Goal: Task Accomplishment & Management: Use online tool/utility

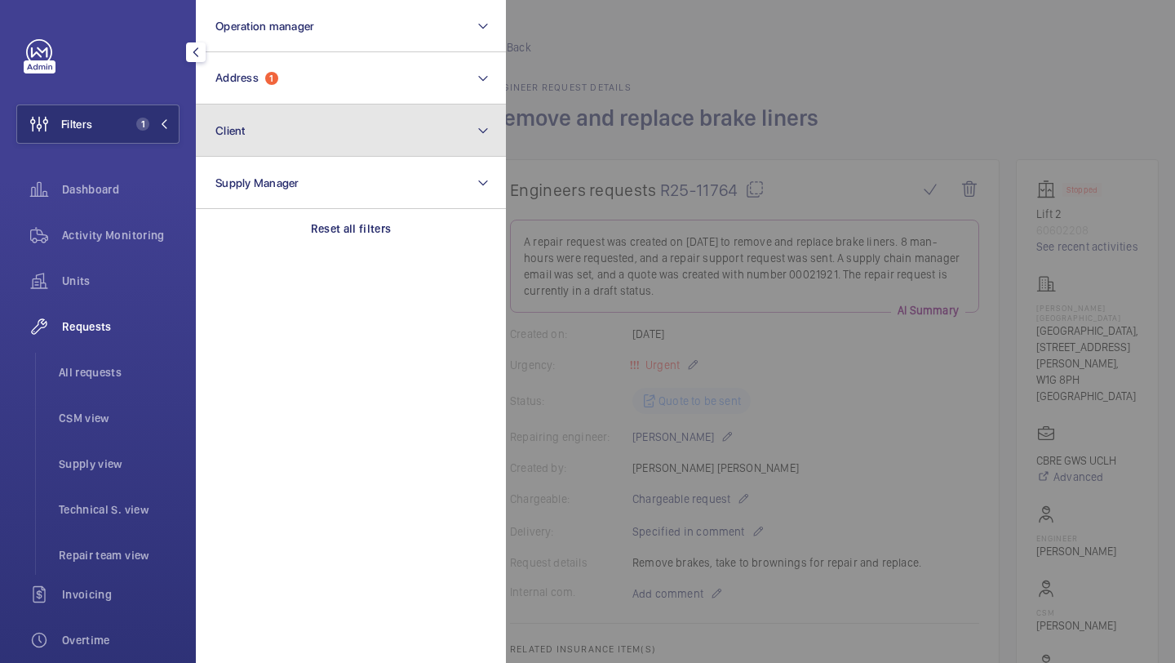
click at [303, 111] on button "Client" at bounding box center [351, 130] width 310 height 52
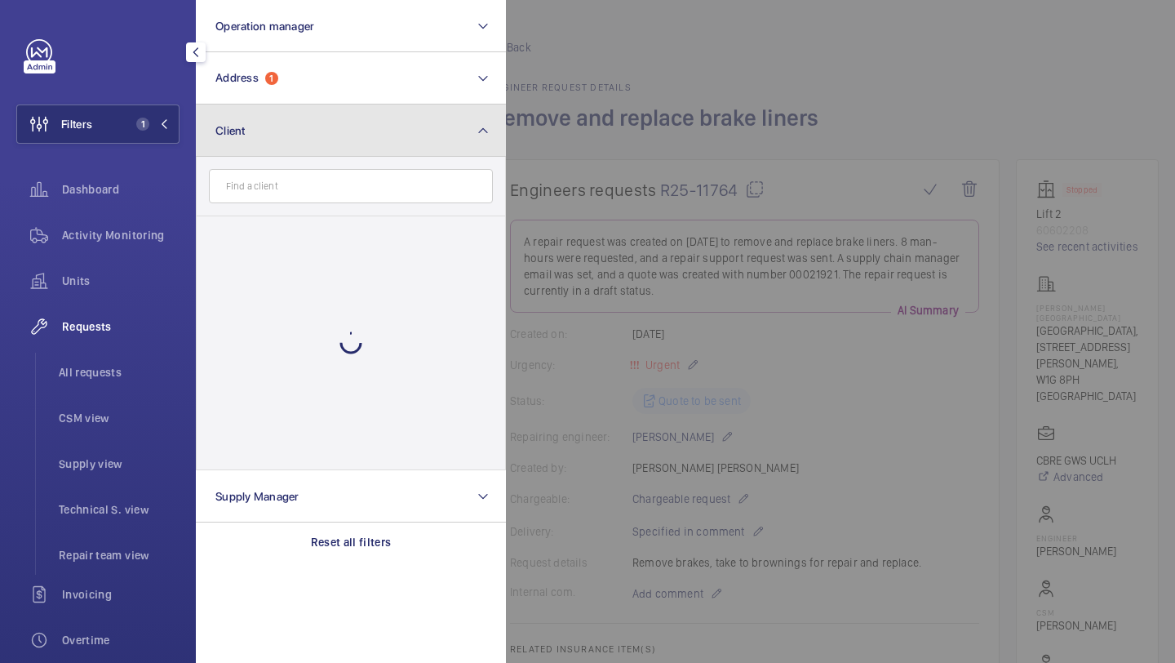
click at [305, 109] on button "Client" at bounding box center [351, 130] width 310 height 52
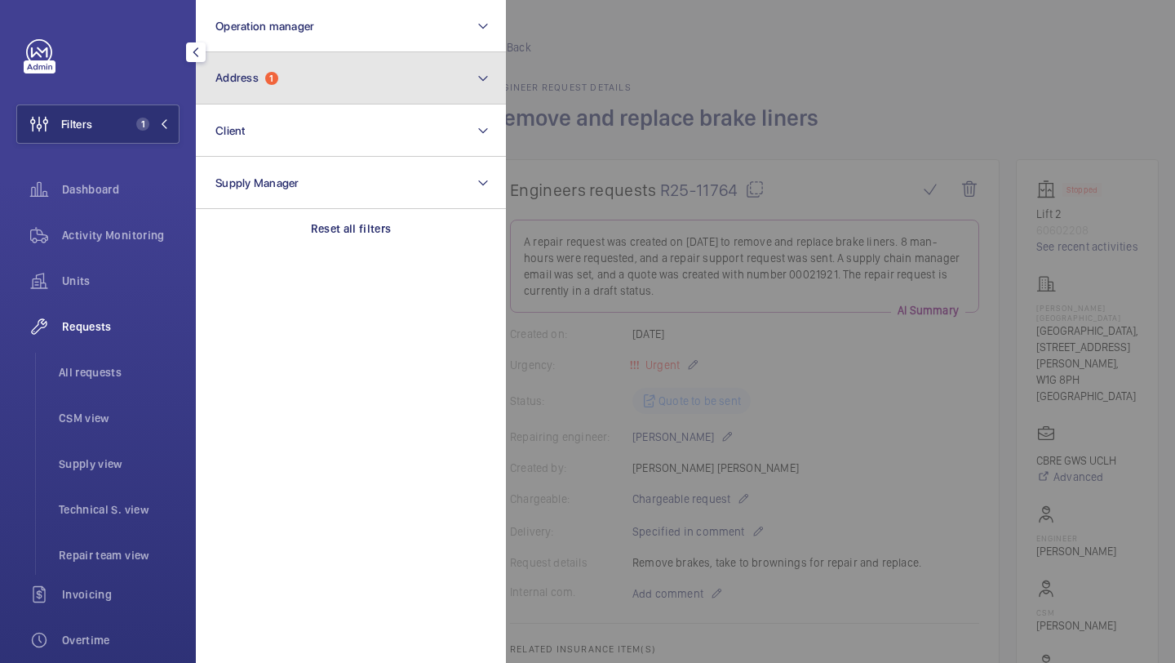
click at [305, 94] on button "Address 1" at bounding box center [351, 78] width 310 height 52
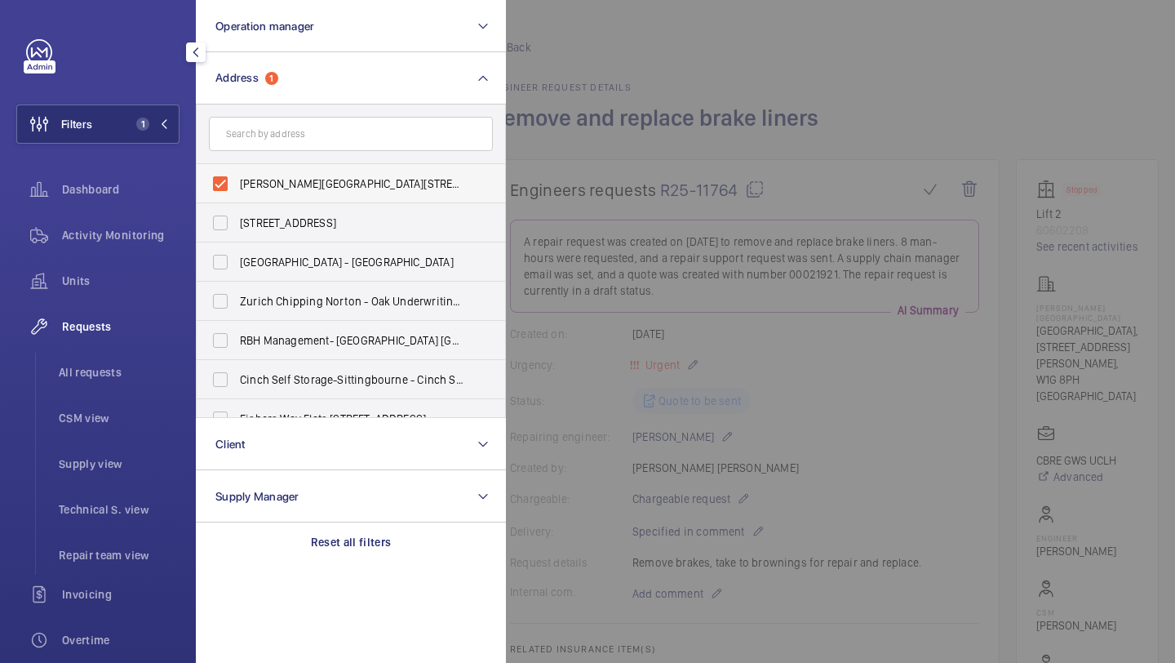
click at [307, 184] on span "Westmoreland Street - UCLH, 16-18 Westmoreland Street,, LONDON W1G 8PH" at bounding box center [352, 183] width 224 height 16
click at [237, 184] on input "Westmoreland Street - UCLH, 16-18 Westmoreland Street,, LONDON W1G 8PH" at bounding box center [220, 183] width 33 height 33
checkbox input "false"
click at [317, 131] on input "text" at bounding box center [351, 134] width 284 height 34
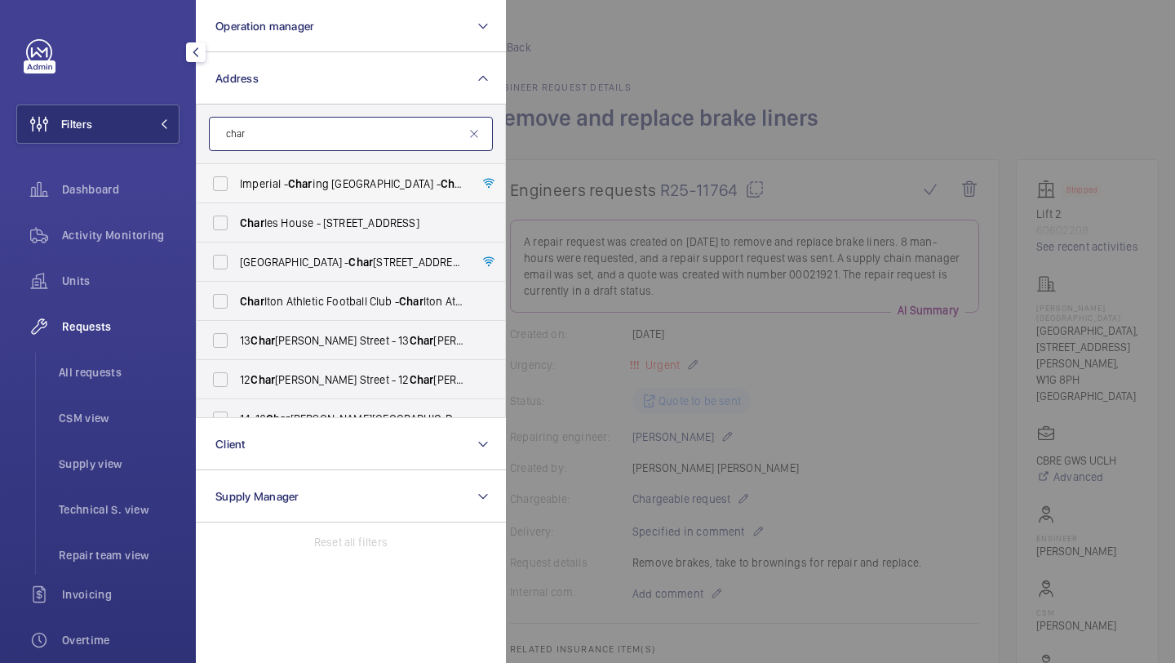
type input "char"
click at [305, 193] on label "Imperial - Char ing Cross Hospital - Char ing Cross Hospital, LONDON W6 8RF" at bounding box center [339, 183] width 284 height 39
click at [237, 193] on input "Imperial - Char ing Cross Hospital - Char ing Cross Hospital, LONDON W6 8RF" at bounding box center [220, 183] width 33 height 33
checkbox input "true"
click at [627, 168] on div at bounding box center [1093, 331] width 1175 height 663
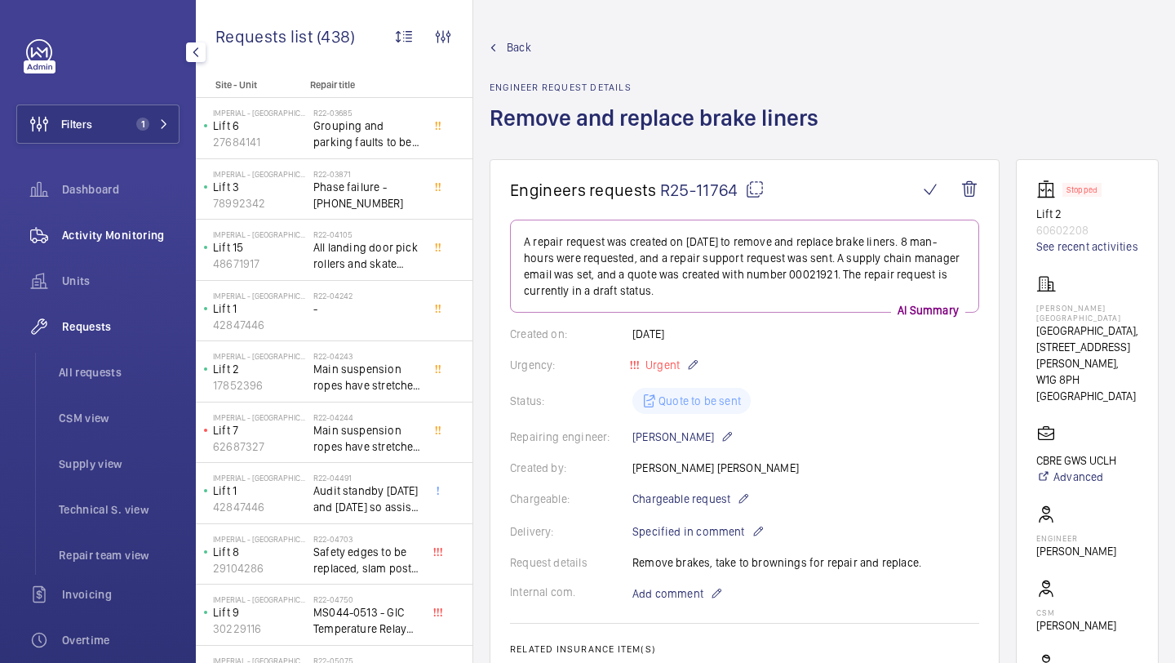
click at [139, 228] on span "Activity Monitoring" at bounding box center [121, 235] width 118 height 16
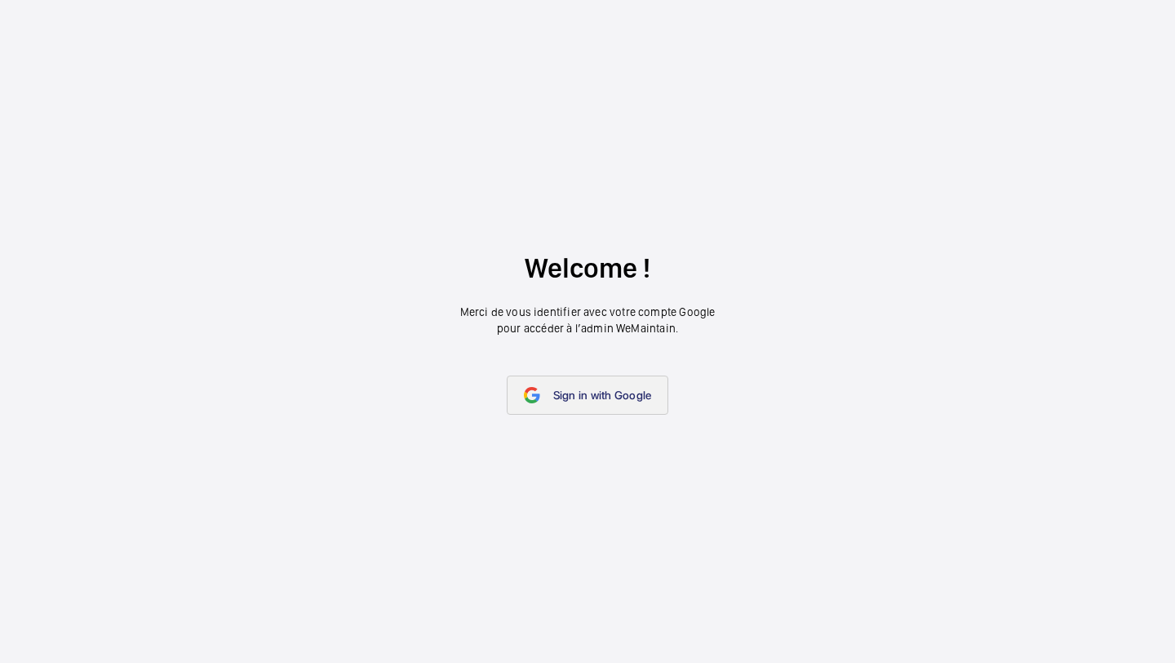
click at [581, 403] on link "Sign in with Google" at bounding box center [588, 394] width 162 height 39
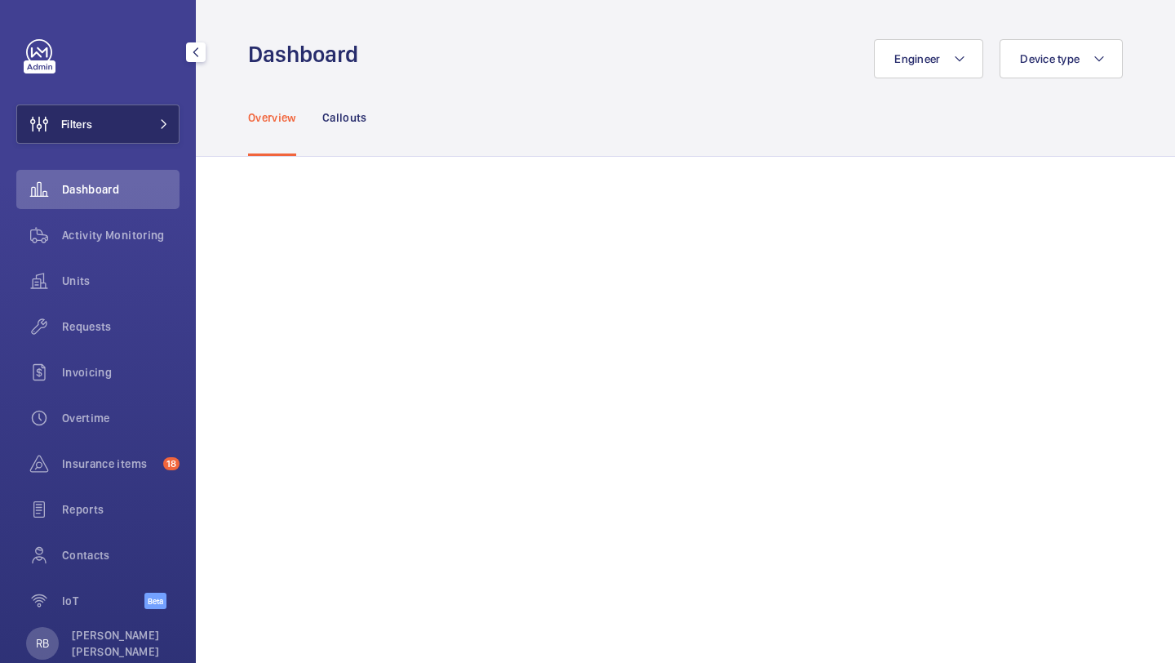
click at [153, 121] on span at bounding box center [159, 124] width 20 height 10
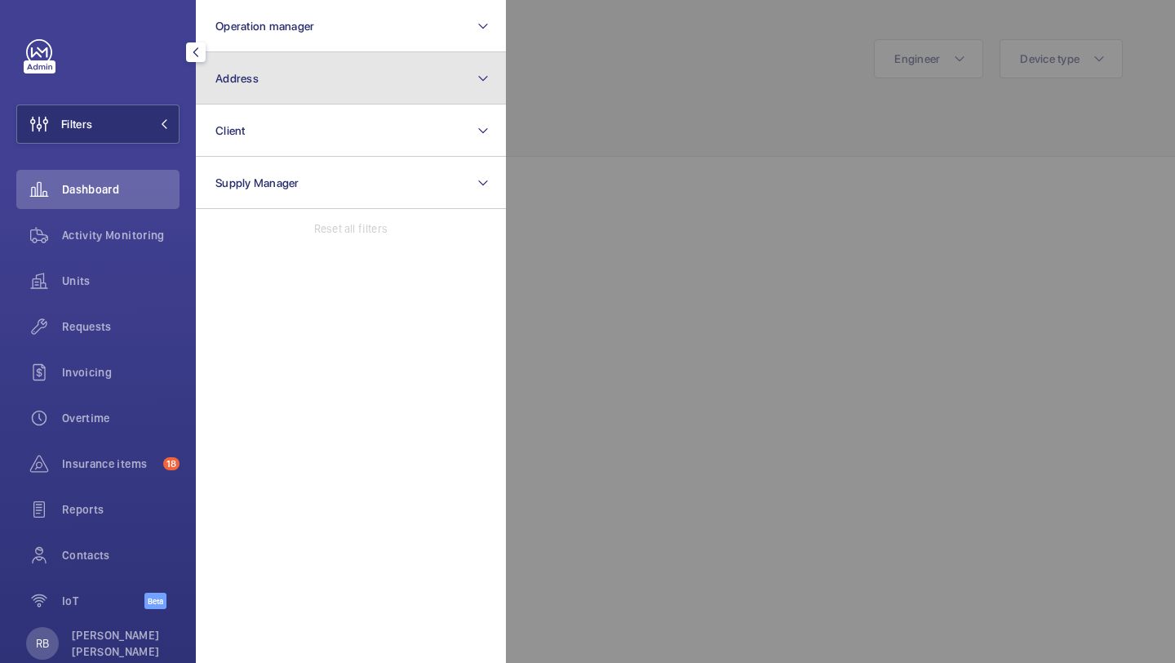
click at [287, 78] on button "Address" at bounding box center [351, 78] width 310 height 52
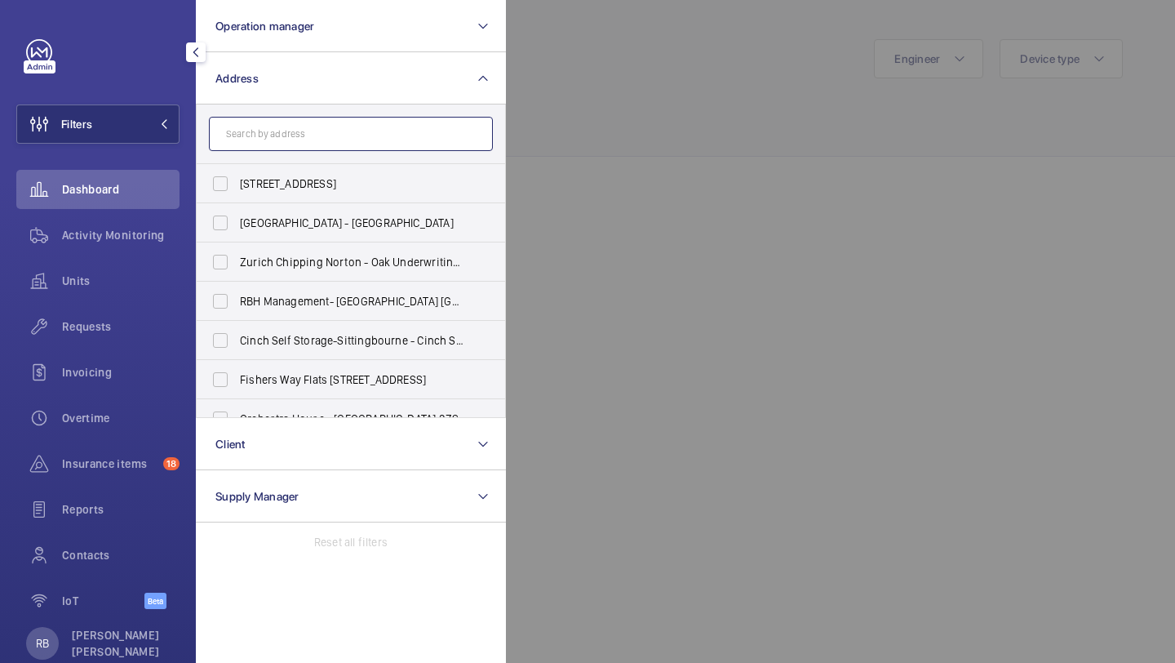
click at [285, 131] on input "text" at bounding box center [351, 134] width 284 height 34
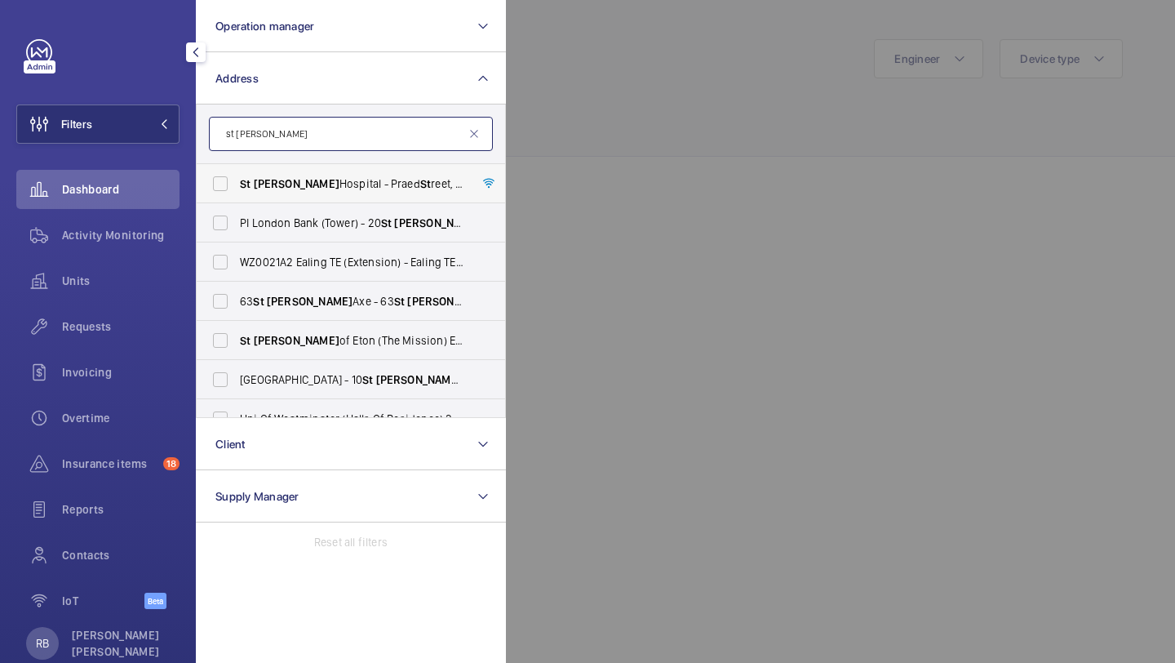
type input "st mary"
click at [283, 196] on label "St Mary Hospital - Praed St reet, LONDON W2 1NY" at bounding box center [339, 183] width 284 height 39
click at [237, 196] on input "St Mary Hospital - Praed St reet, LONDON W2 1NY" at bounding box center [220, 183] width 33 height 33
checkbox input "true"
click at [574, 154] on div at bounding box center [1093, 331] width 1175 height 663
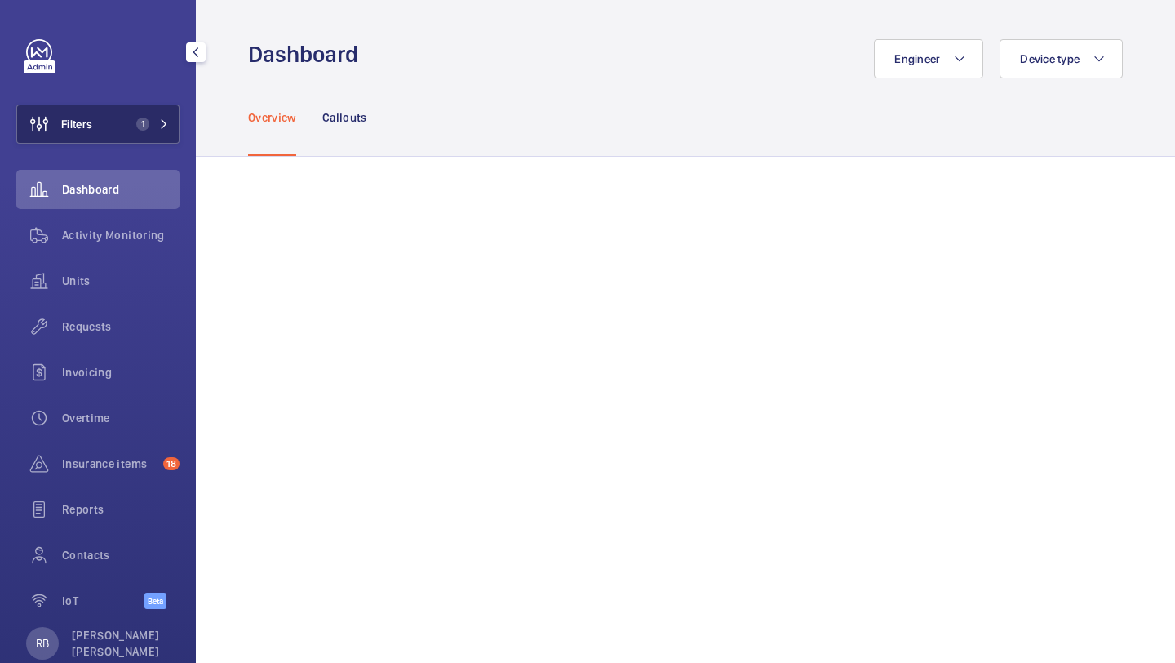
click at [152, 132] on button "Filters 1" at bounding box center [97, 123] width 163 height 39
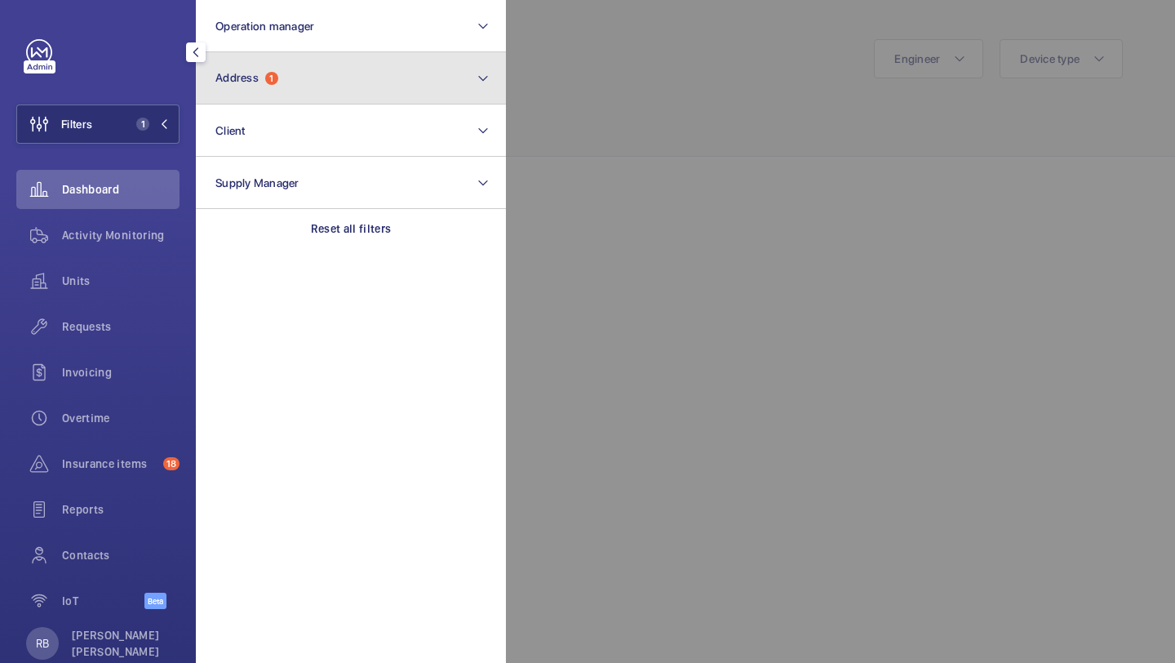
click at [264, 85] on button "Address 1" at bounding box center [351, 78] width 310 height 52
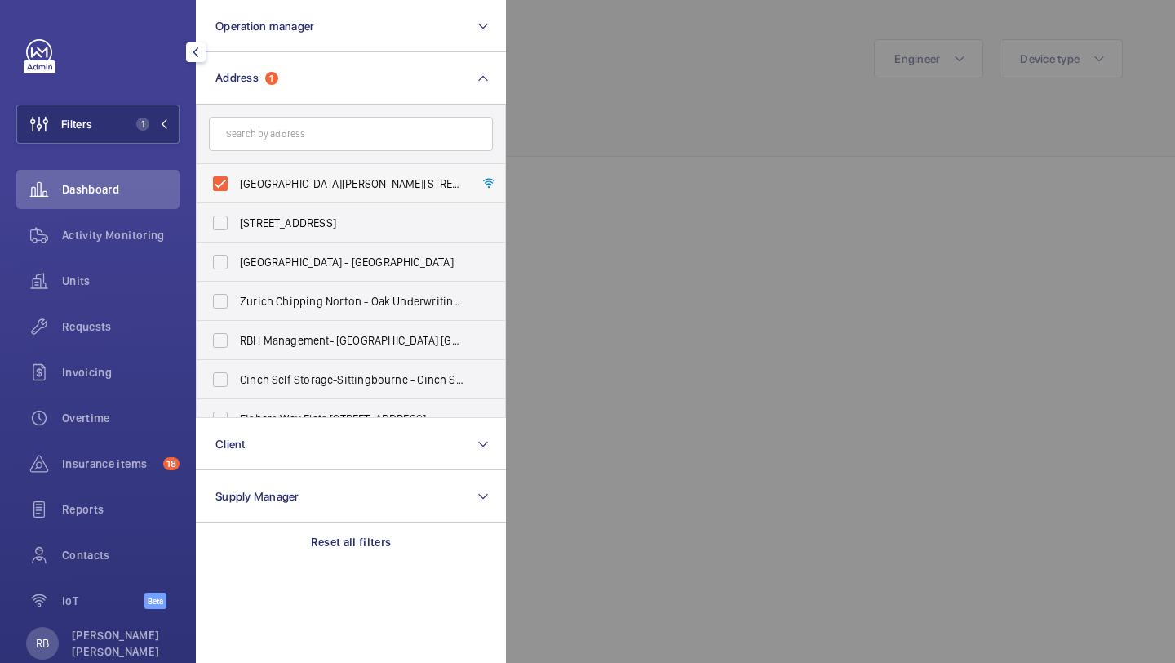
click at [251, 186] on span "St Mary Hospital - Praed Street, LONDON W2 1NY" at bounding box center [352, 183] width 224 height 16
click at [237, 186] on input "St Mary Hospital - Praed Street, LONDON W2 1NY" at bounding box center [220, 183] width 33 height 33
checkbox input "false"
click at [277, 133] on input "text" at bounding box center [351, 134] width 284 height 34
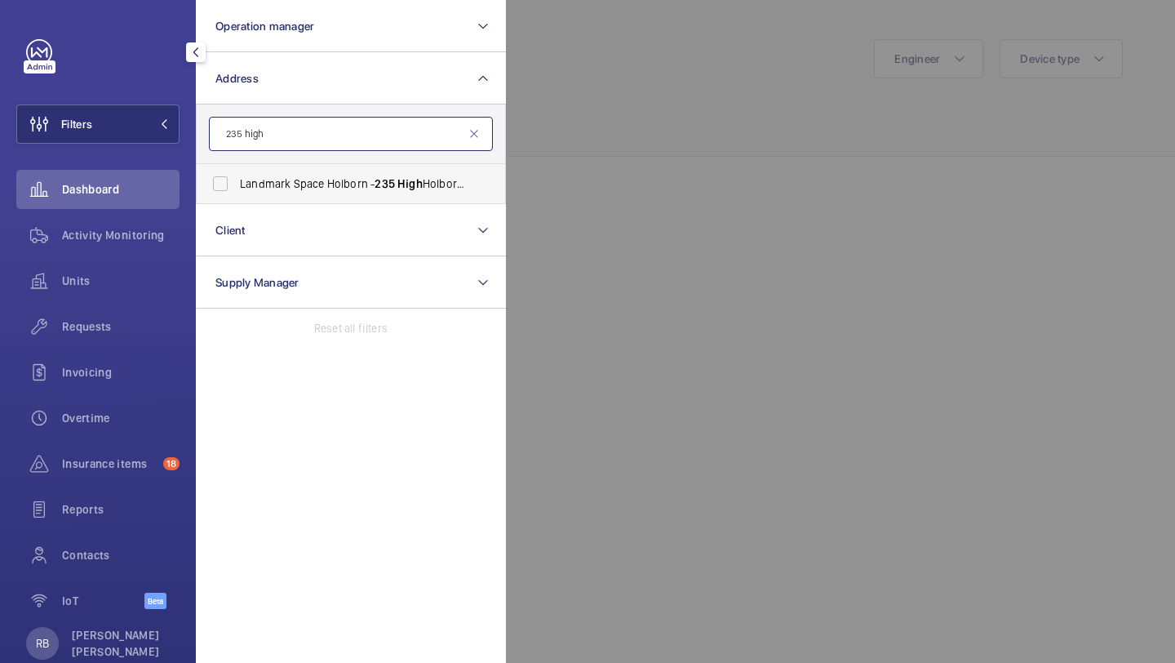
type input "235 high"
click at [272, 197] on label "Landmark Space Holborn - 235 High Holborn, LONDON WC1V 7DN" at bounding box center [339, 183] width 284 height 39
click at [237, 197] on input "Landmark Space Holborn - 235 High Holborn, LONDON WC1V 7DN" at bounding box center [220, 183] width 33 height 33
checkbox input "true"
click at [562, 153] on div at bounding box center [1093, 331] width 1175 height 663
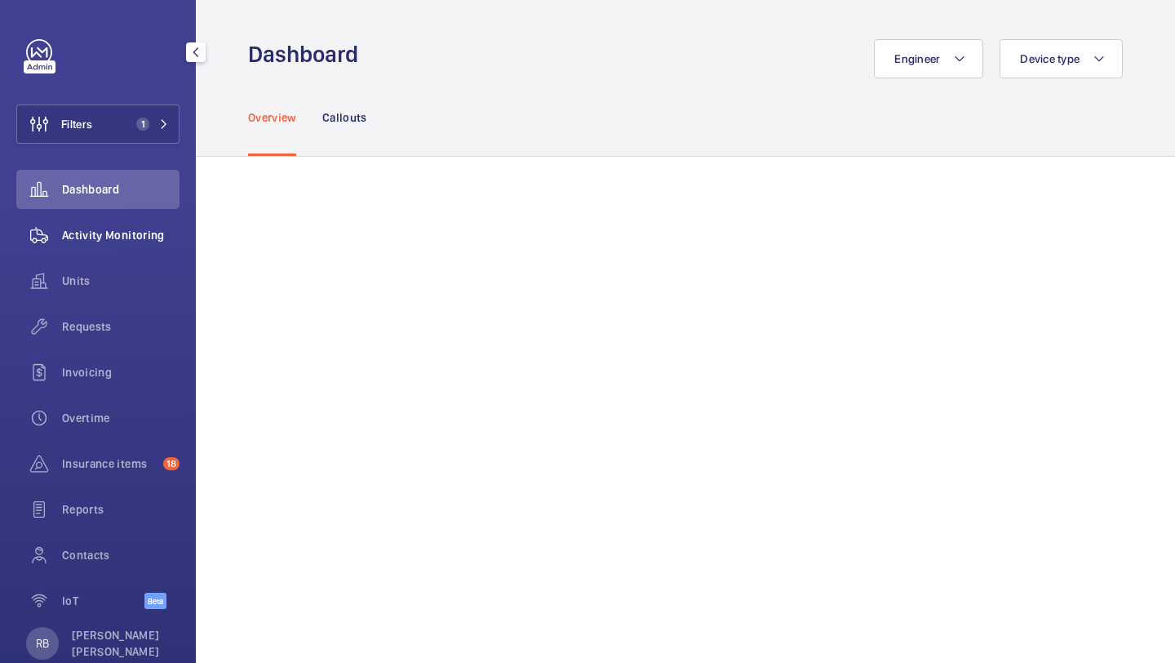
click at [137, 241] on span "Activity Monitoring" at bounding box center [121, 235] width 118 height 16
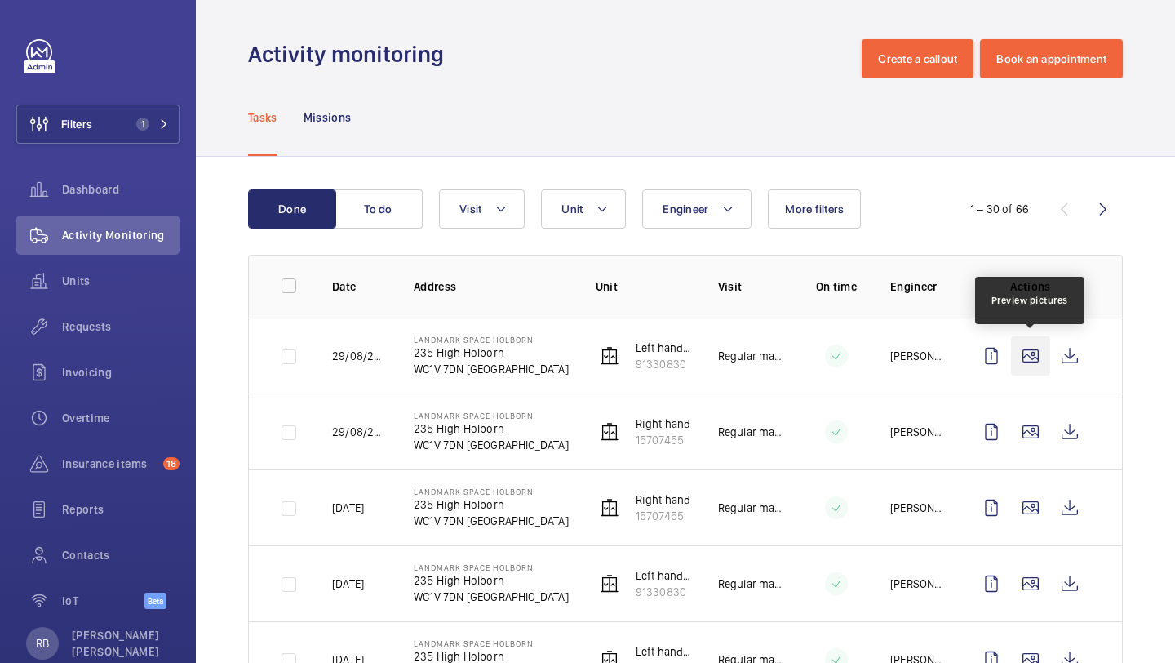
click at [1027, 359] on wm-front-icon-button at bounding box center [1030, 355] width 39 height 39
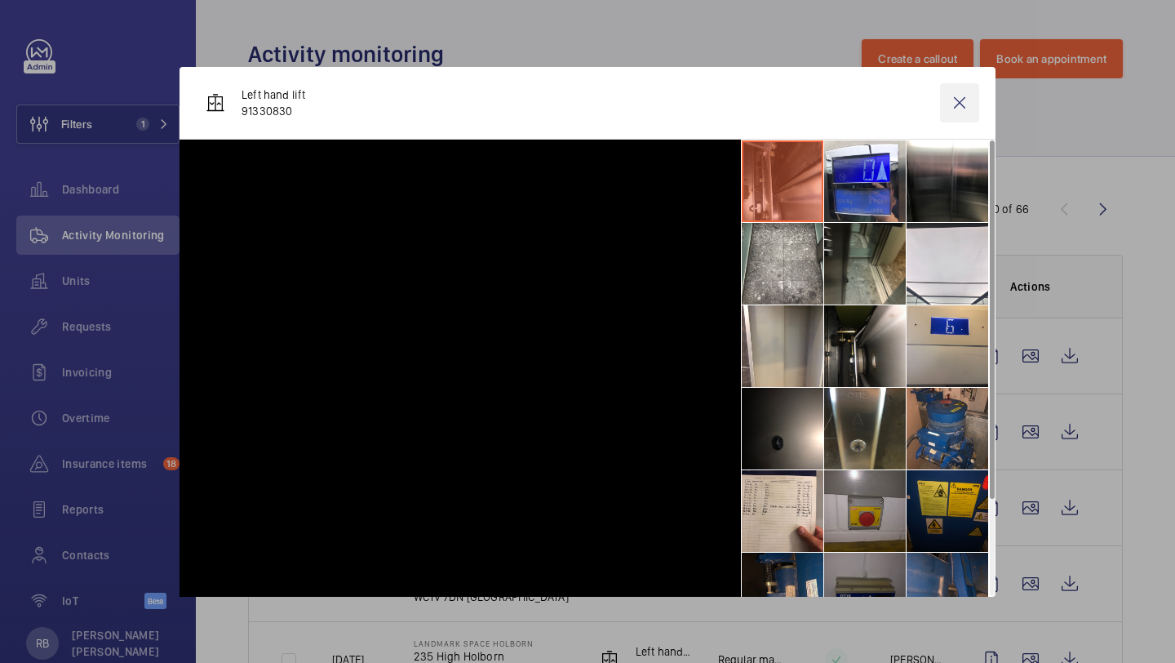
click at [963, 108] on wm-front-icon-button at bounding box center [959, 102] width 39 height 39
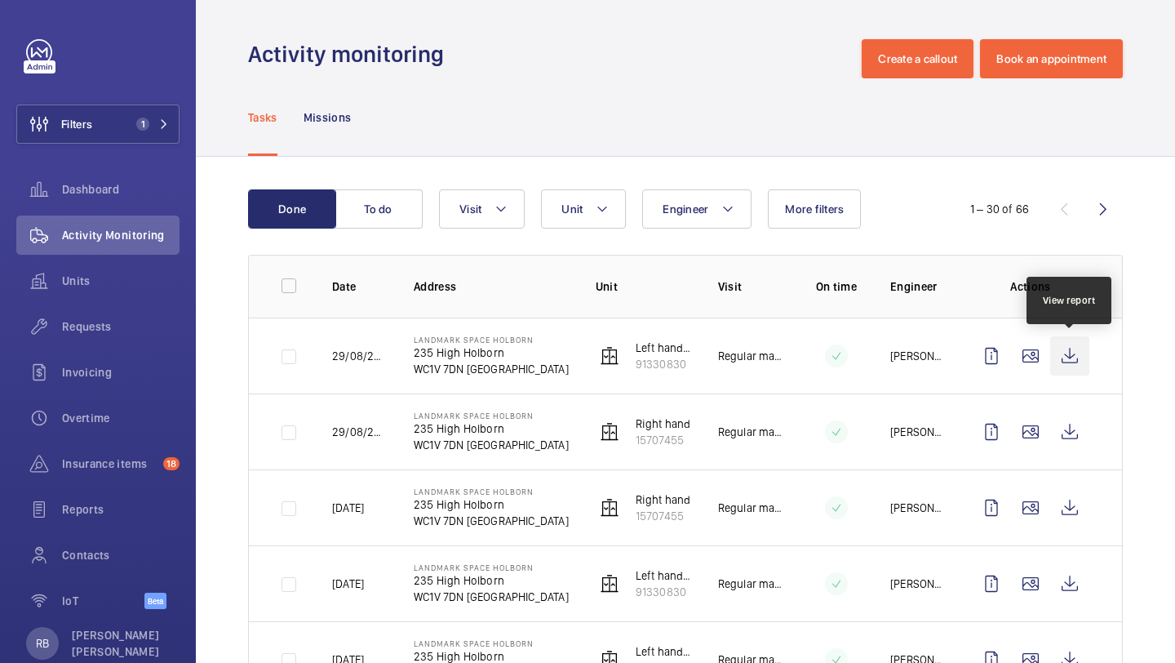
click at [1074, 361] on wm-front-icon-button at bounding box center [1069, 355] width 39 height 39
click at [118, 318] on span "Requests" at bounding box center [121, 326] width 118 height 16
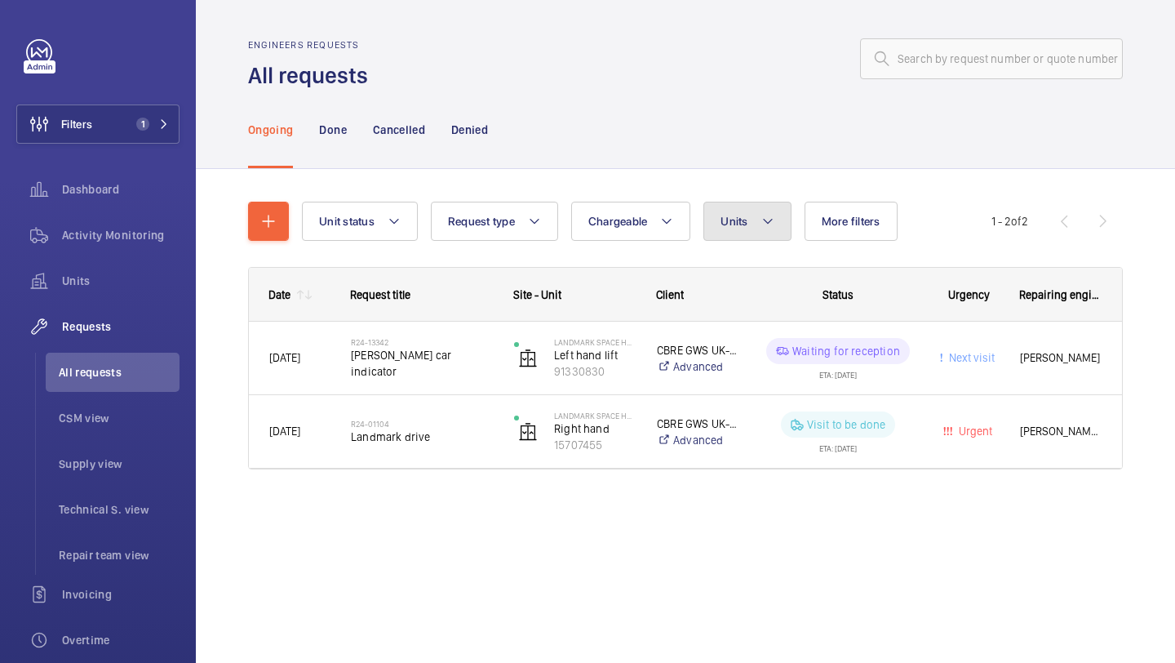
click at [724, 215] on span "Units" at bounding box center [734, 221] width 27 height 13
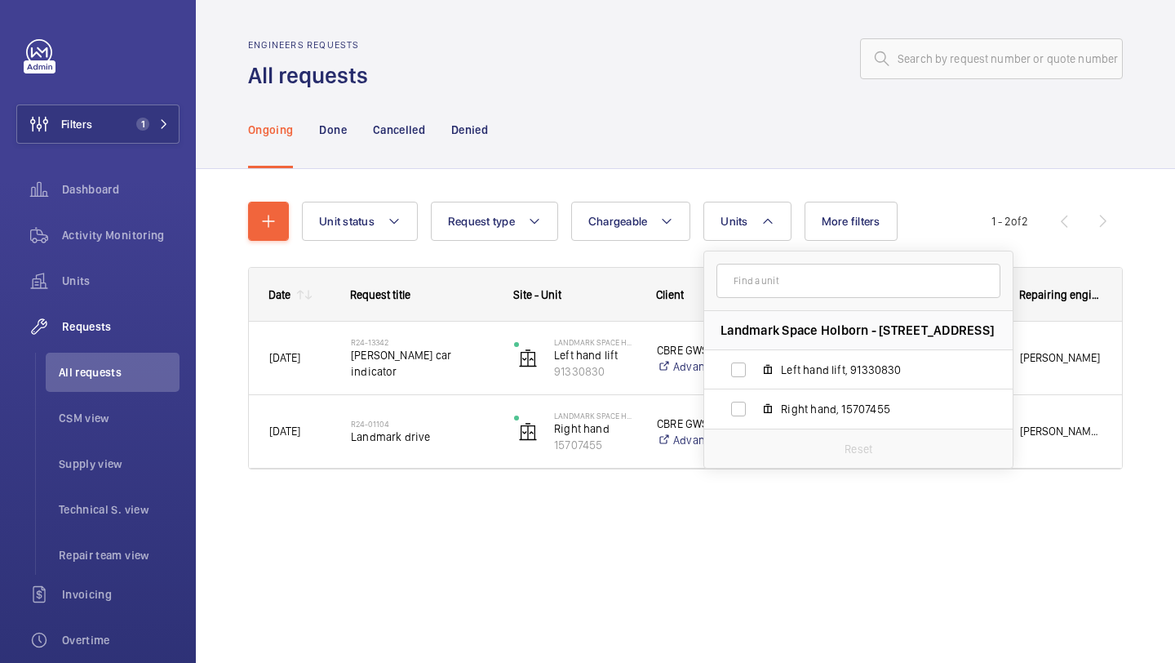
click at [587, 136] on div "Ongoing Done Cancelled Denied" at bounding box center [685, 130] width 875 height 78
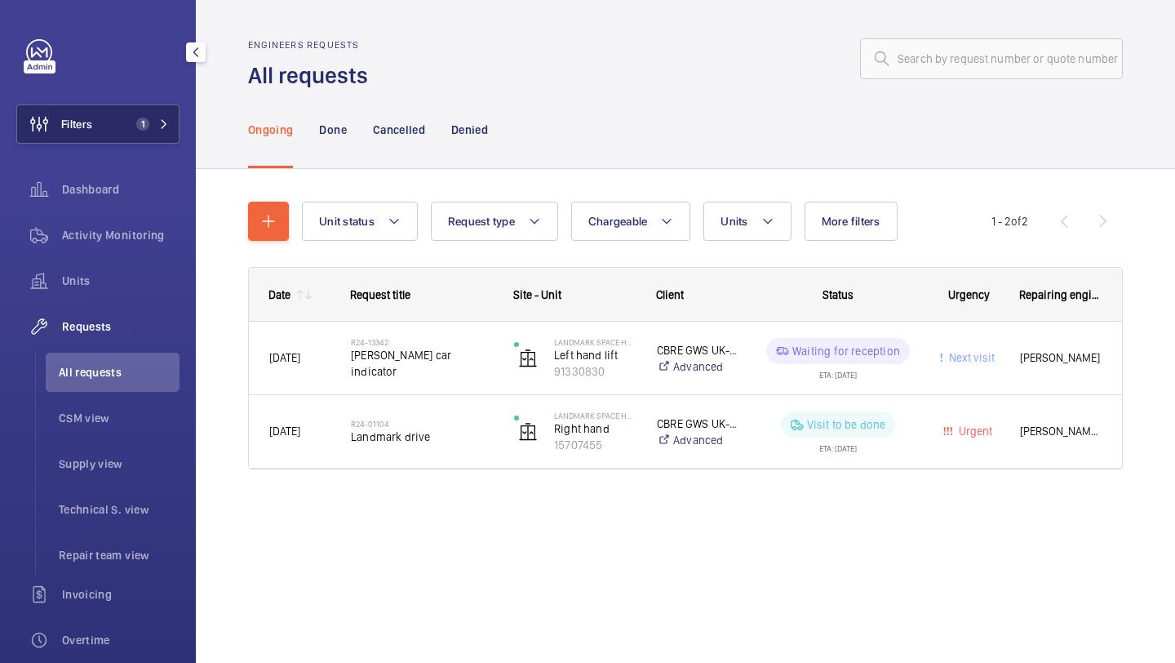
click at [139, 104] on button "Filters 1" at bounding box center [97, 123] width 163 height 39
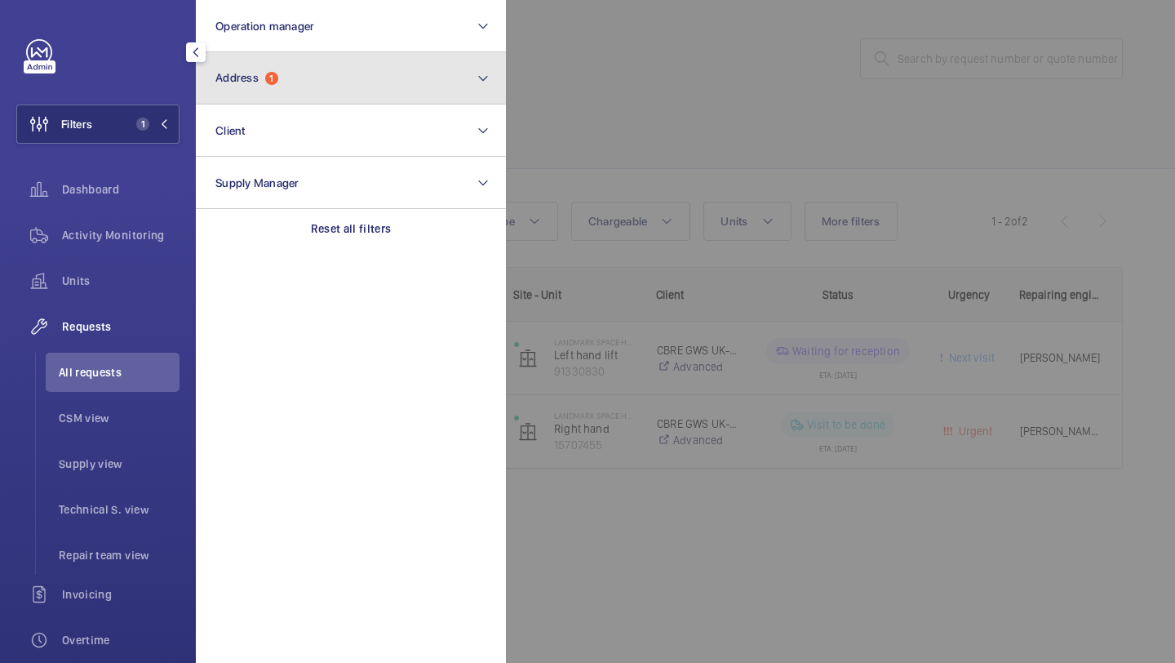
click at [261, 86] on button "Address 1" at bounding box center [351, 78] width 310 height 52
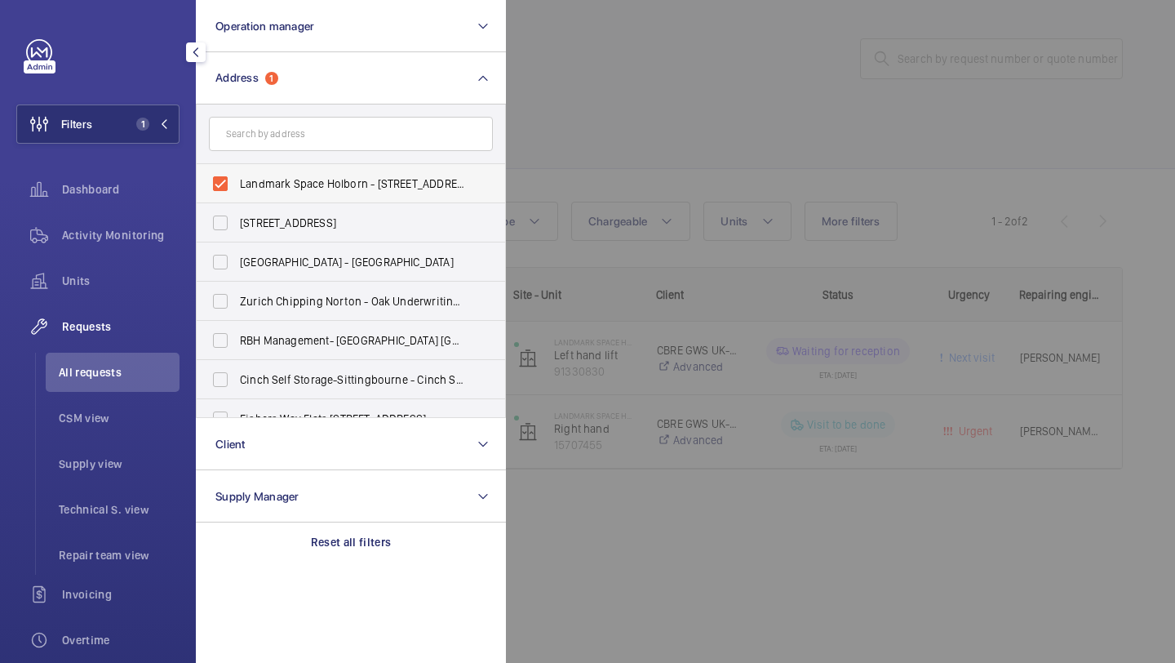
click at [276, 186] on span "Landmark Space Holborn - 235 High Holborn, LONDON WC1V 7DN" at bounding box center [352, 183] width 224 height 16
click at [237, 186] on input "Landmark Space Holborn - 235 High Holborn, LONDON WC1V 7DN" at bounding box center [220, 183] width 33 height 33
checkbox input "false"
click at [286, 149] on input "text" at bounding box center [351, 134] width 284 height 34
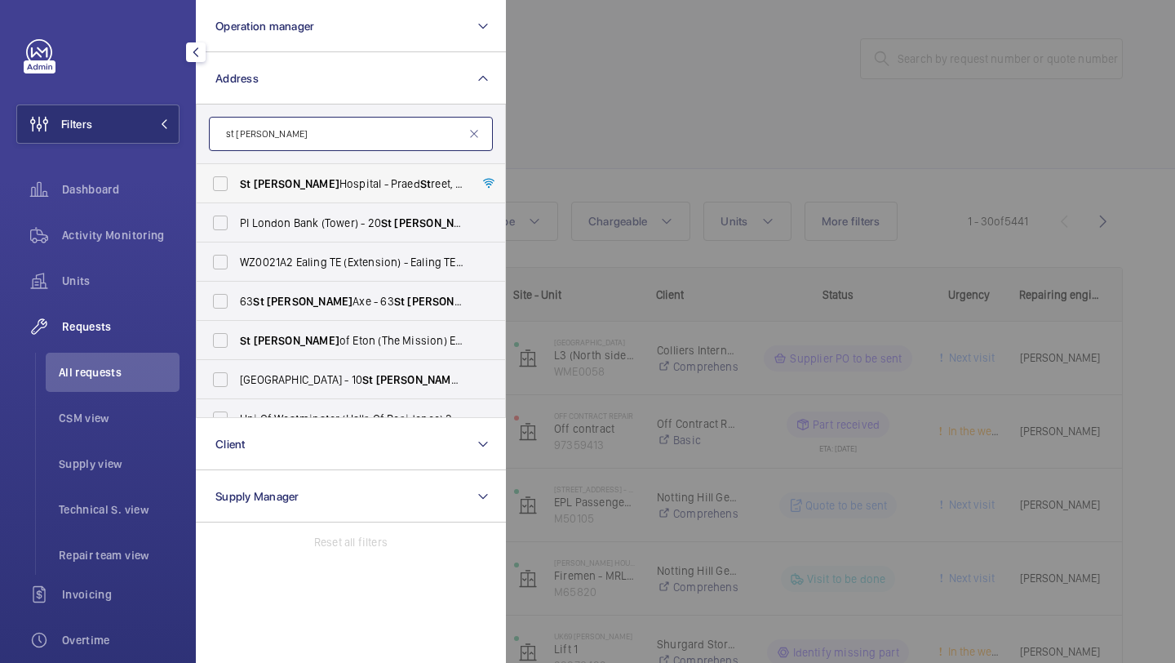
type input "st mary"
click at [291, 198] on label "St Mary Hospital - Praed St reet, LONDON W2 1NY" at bounding box center [339, 183] width 284 height 39
click at [237, 198] on input "St Mary Hospital - Praed St reet, LONDON W2 1NY" at bounding box center [220, 183] width 33 height 33
checkbox input "true"
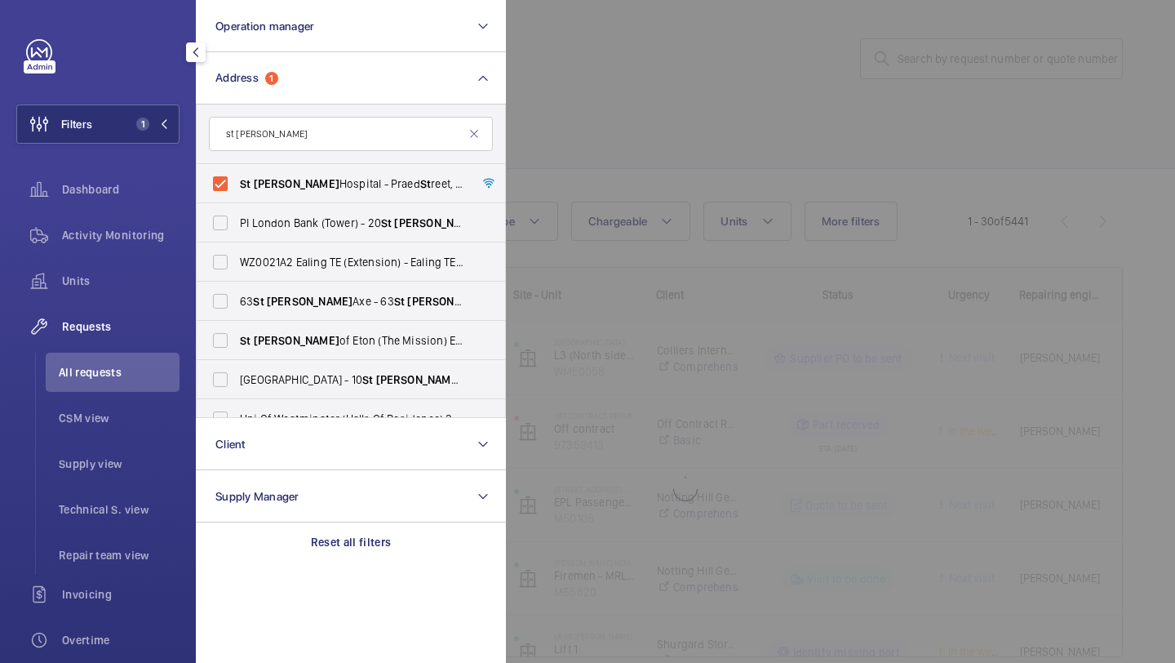
click at [613, 114] on div at bounding box center [1093, 331] width 1175 height 663
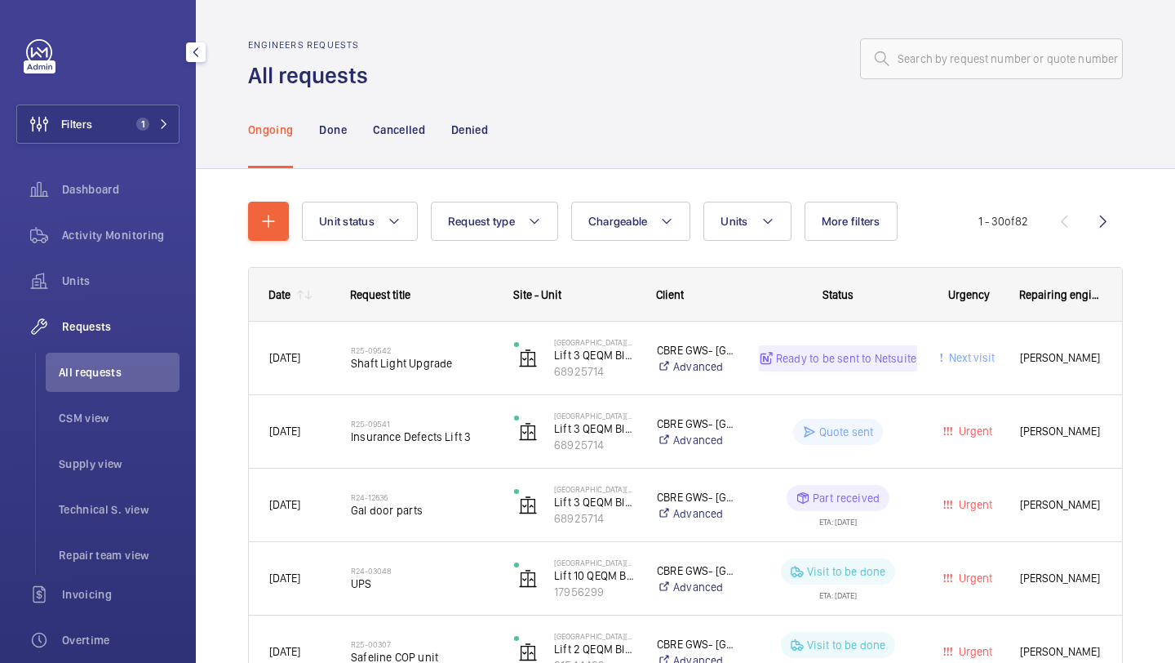
click at [753, 211] on button "Units" at bounding box center [746, 221] width 87 height 39
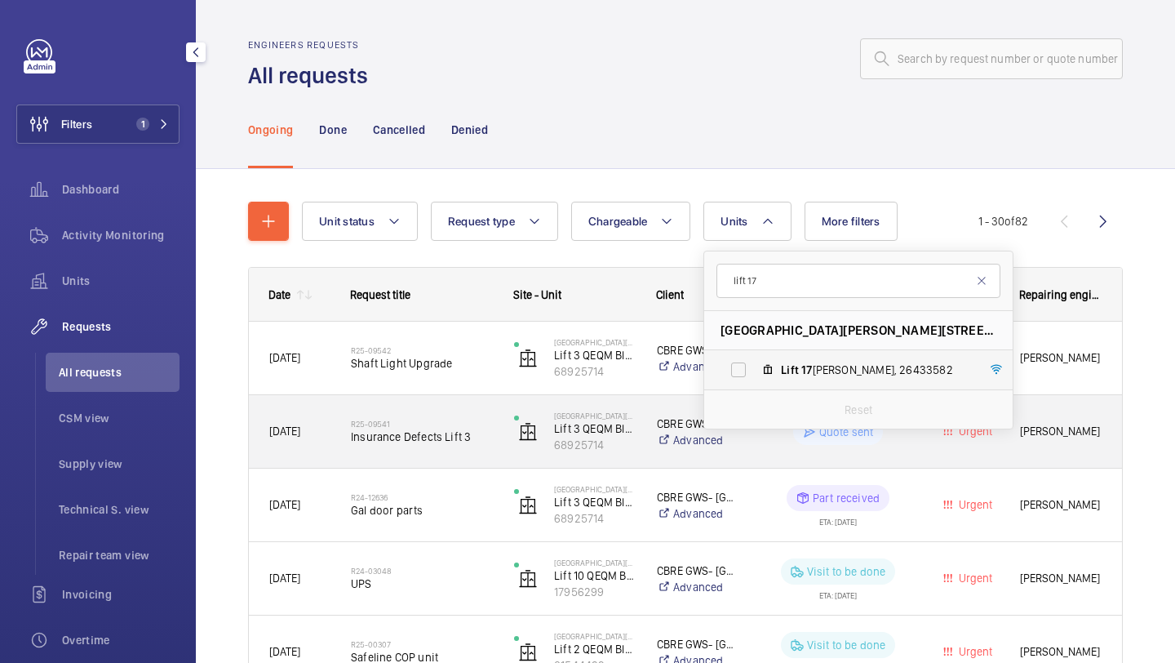
type input "lift 17"
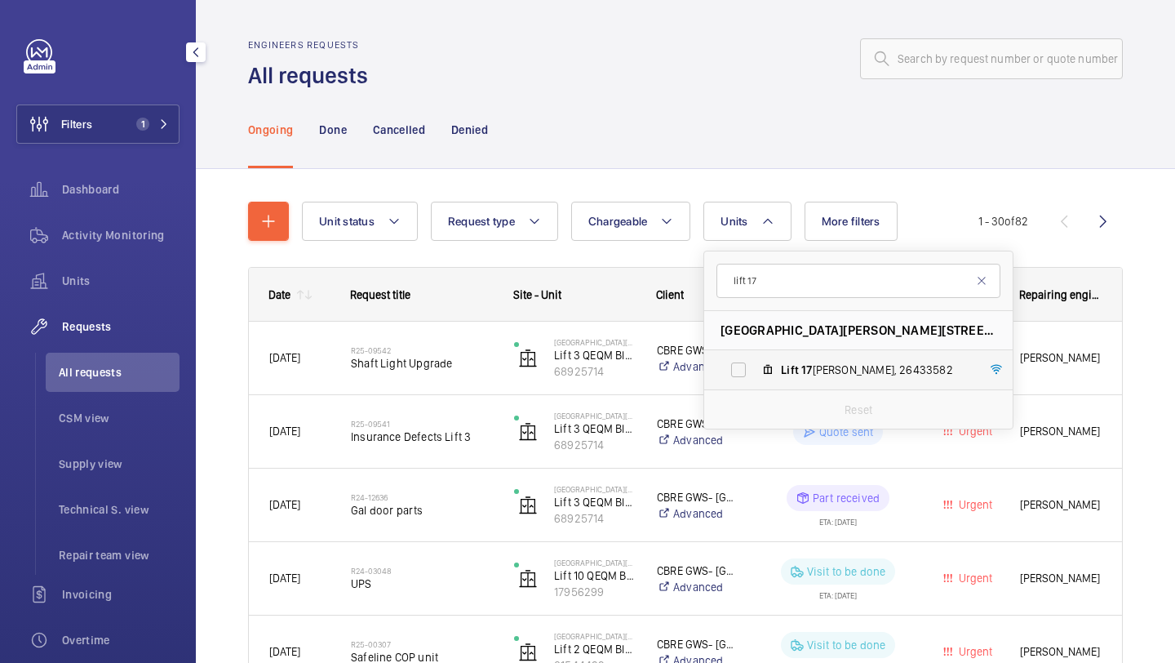
click at [783, 364] on span "Lift" at bounding box center [790, 369] width 18 height 13
click at [755, 364] on input "Lift 17 Clarence Wing, 26433582" at bounding box center [738, 369] width 33 height 33
checkbox input "true"
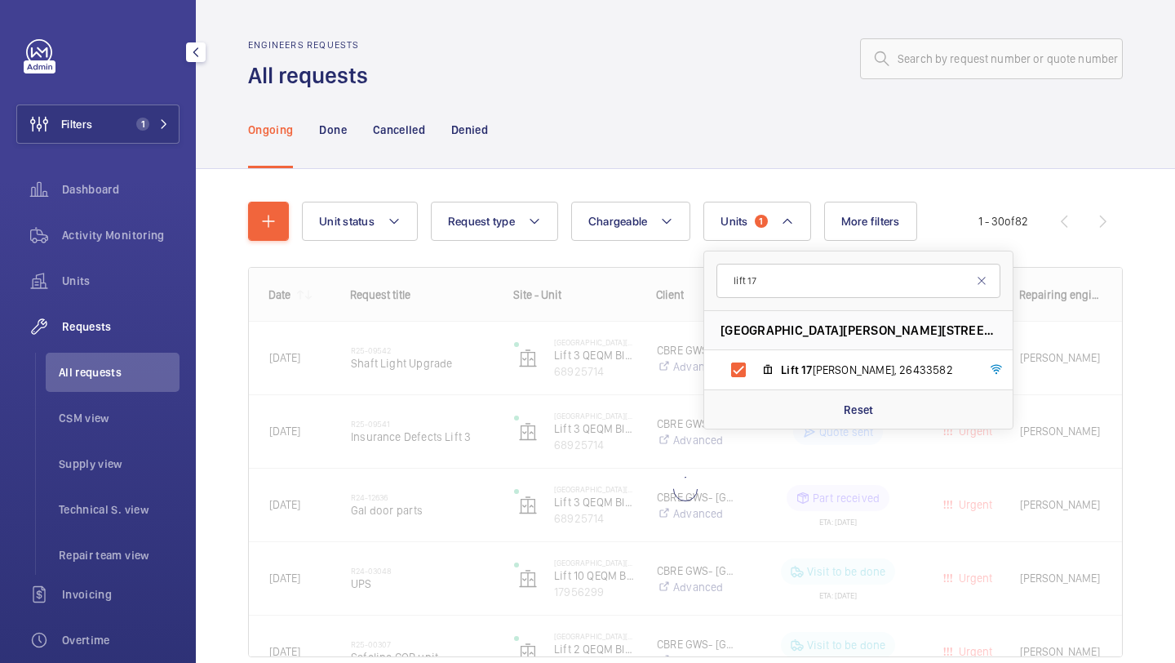
click at [1174, 303] on div "Unit status Request type Chargeable Units 1 lift 17 St Mary Hospital - Praed St…" at bounding box center [685, 452] width 979 height 566
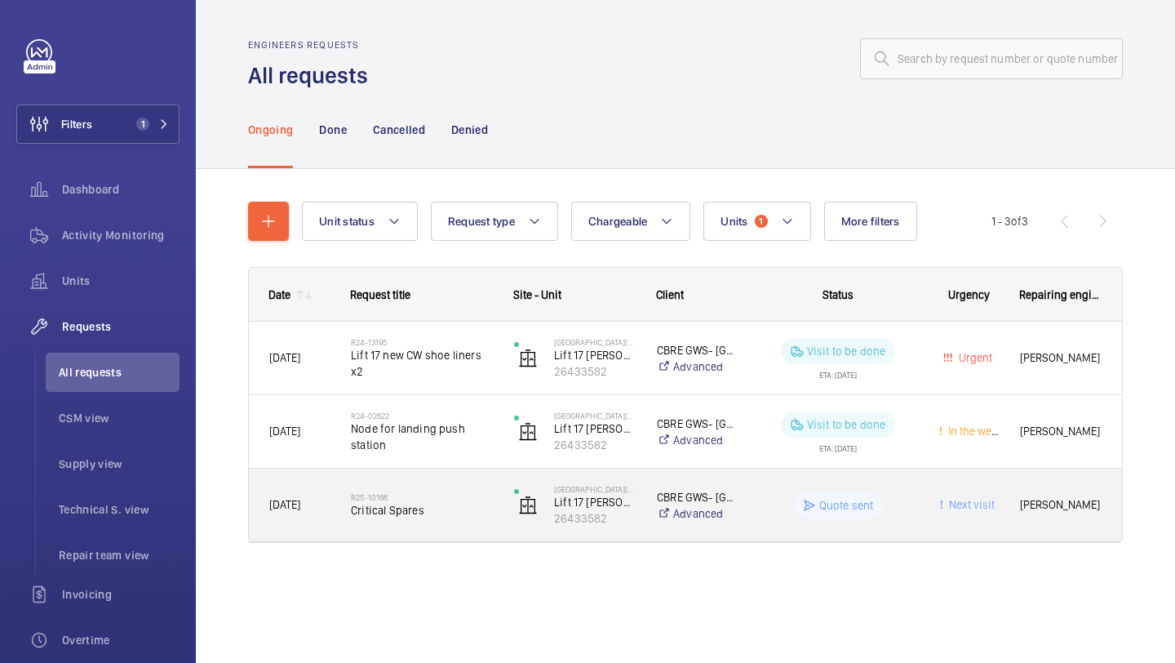
click at [424, 532] on div "R25-10166 Critical Spares" at bounding box center [412, 504] width 162 height 73
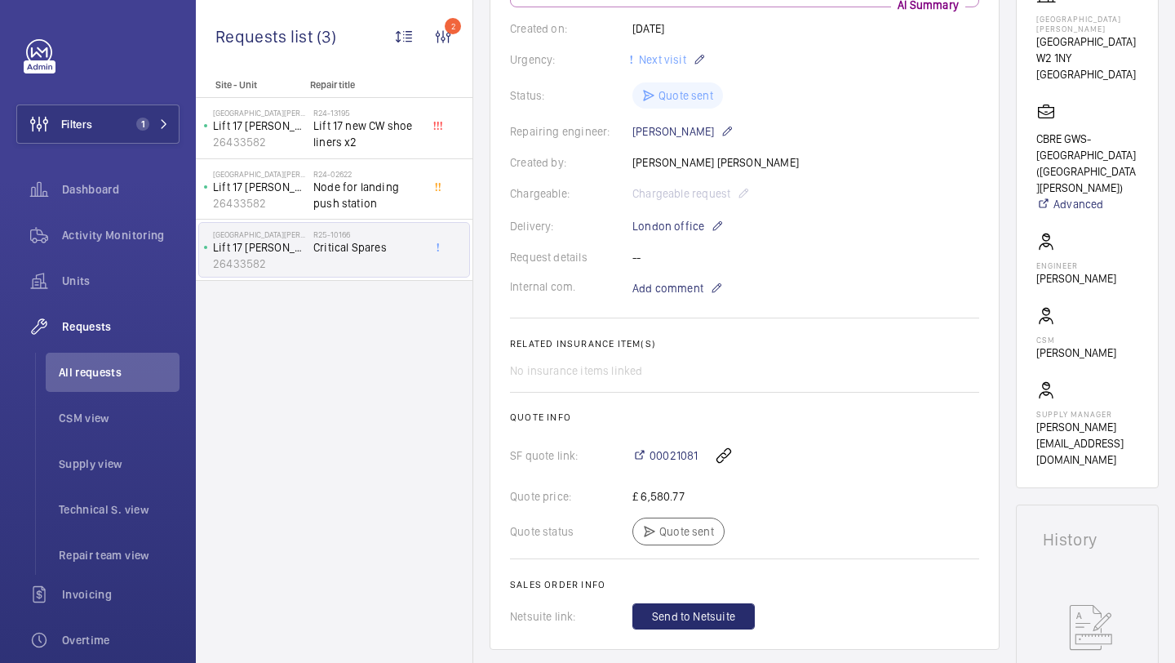
scroll to position [304, 0]
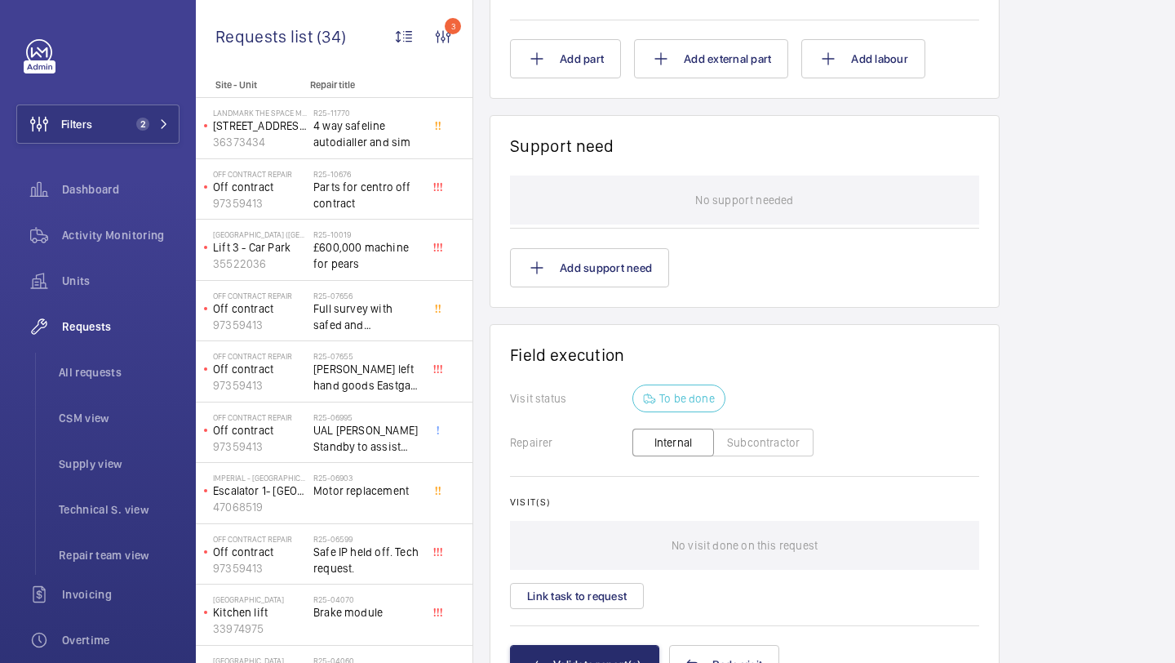
scroll to position [1281, 0]
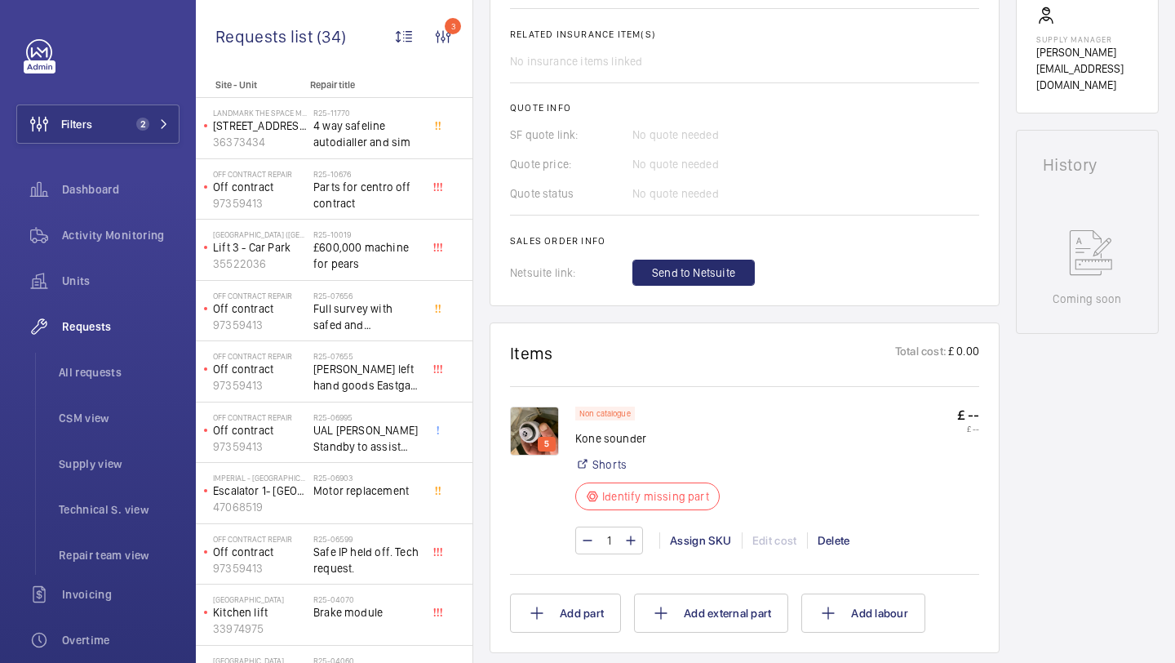
scroll to position [653, 0]
